Goal: Navigation & Orientation: Find specific page/section

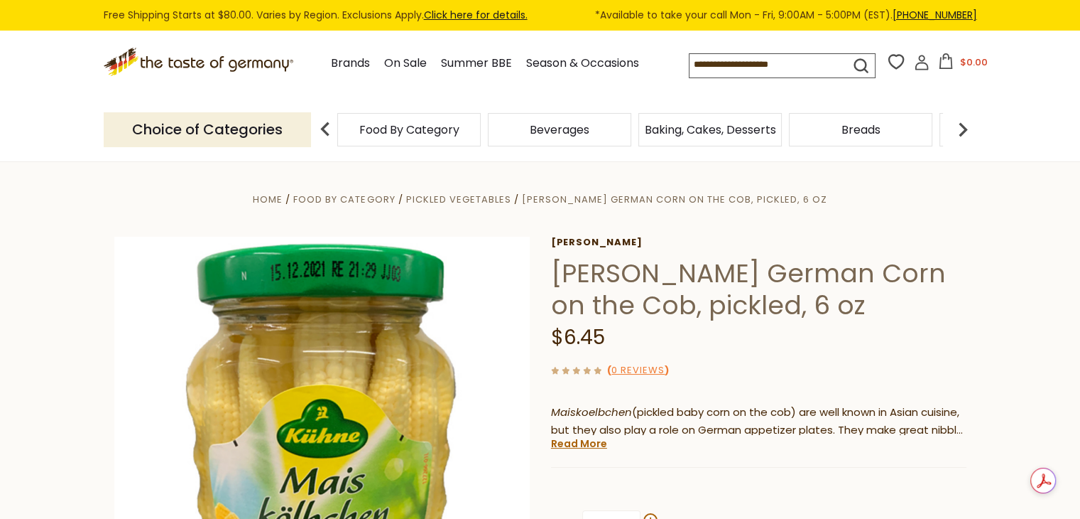
click at [329, 131] on img at bounding box center [325, 129] width 28 height 28
click at [352, 63] on link "Brands" at bounding box center [350, 63] width 39 height 19
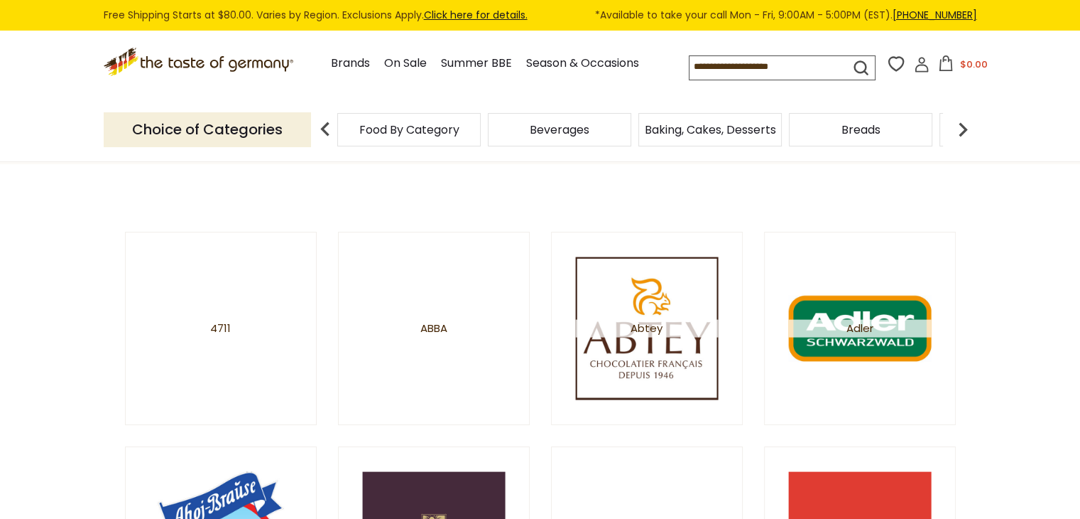
scroll to position [142, 0]
